Goal: Information Seeking & Learning: Learn about a topic

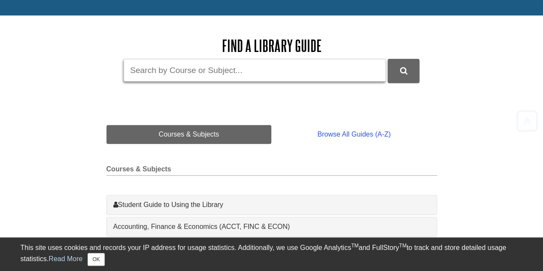
scroll to position [129, 0]
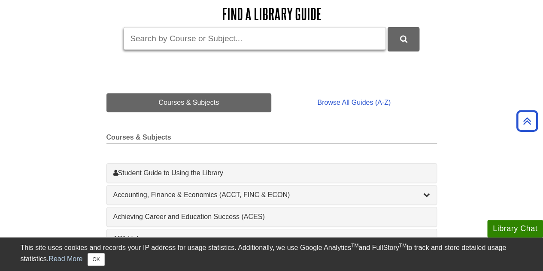
click at [162, 42] on input "Guide Search Terms" at bounding box center [255, 38] width 262 height 23
type input "mgmt"
click at [387, 27] on button "DU Library Guides Search" at bounding box center [403, 39] width 32 height 24
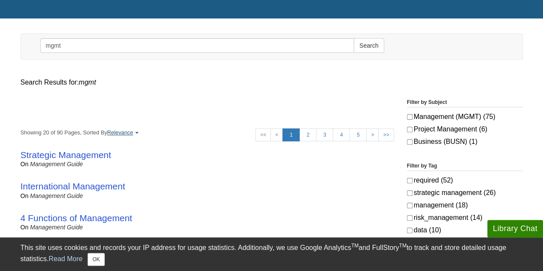
scroll to position [86, 0]
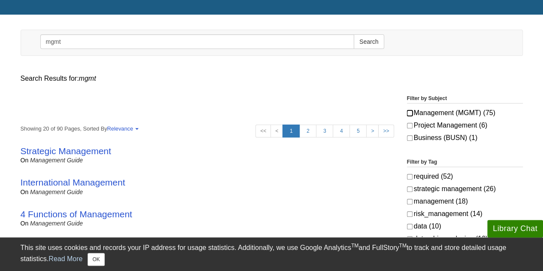
click at [410, 112] on input "Management (MGMT) (75)" at bounding box center [410, 113] width 6 height 6
checkbox input "true"
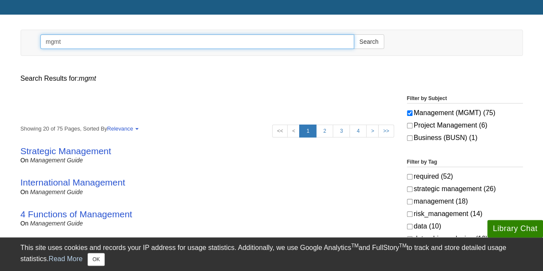
click at [100, 40] on input "mgmt" at bounding box center [197, 41] width 314 height 15
type input "mgmt495"
click at [354, 34] on button "Search" at bounding box center [369, 41] width 30 height 15
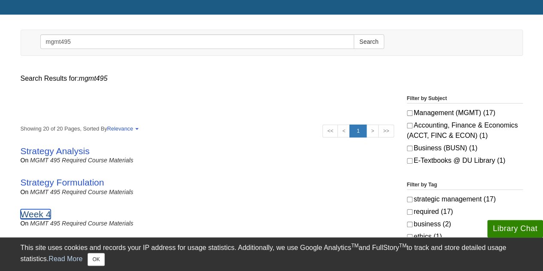
click at [29, 212] on link "Week 4" at bounding box center [36, 214] width 30 height 10
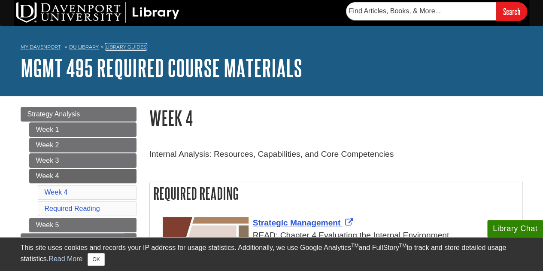
click at [117, 45] on link "Library Guides" at bounding box center [126, 47] width 41 height 6
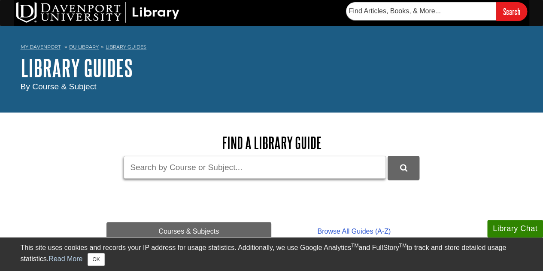
click at [136, 169] on input "Guide Search Terms" at bounding box center [255, 167] width 262 height 23
type input "busn495"
click at [387, 156] on button "DU Library Guides Search" at bounding box center [403, 168] width 32 height 24
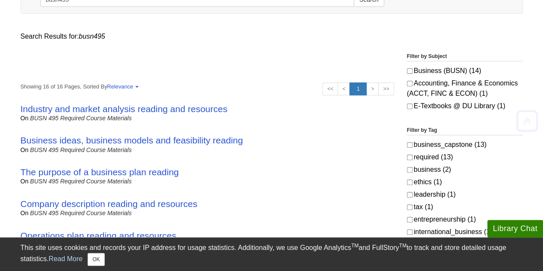
scroll to position [129, 0]
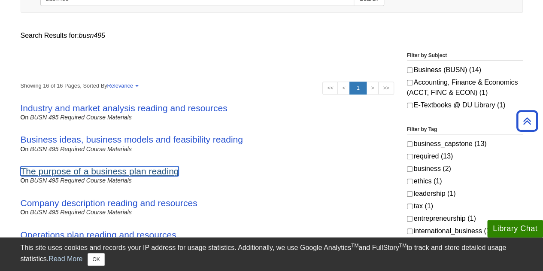
click at [58, 169] on link "The purpose of a business plan reading" at bounding box center [100, 171] width 158 height 10
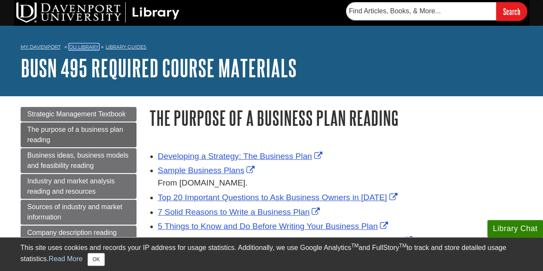
click at [91, 47] on link "DU Library" at bounding box center [84, 47] width 30 height 6
